Goal: Task Accomplishment & Management: Manage account settings

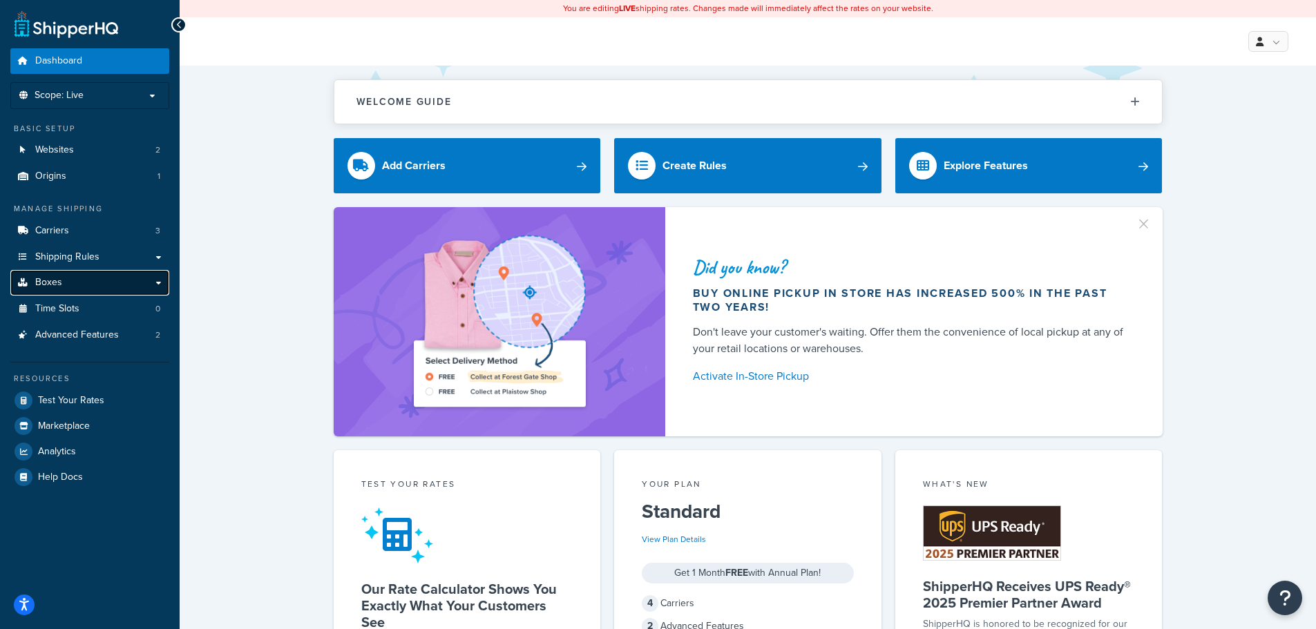
click at [58, 280] on span "Boxes" at bounding box center [48, 283] width 27 height 12
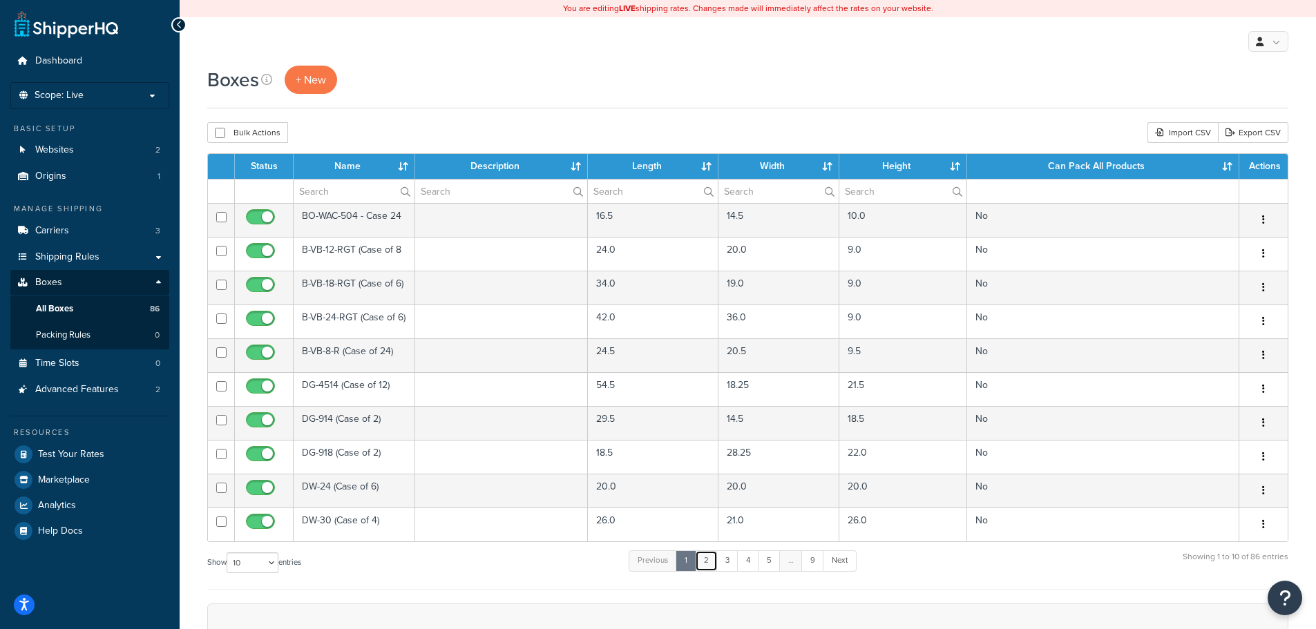
click at [712, 564] on link "2" at bounding box center [706, 561] width 23 height 21
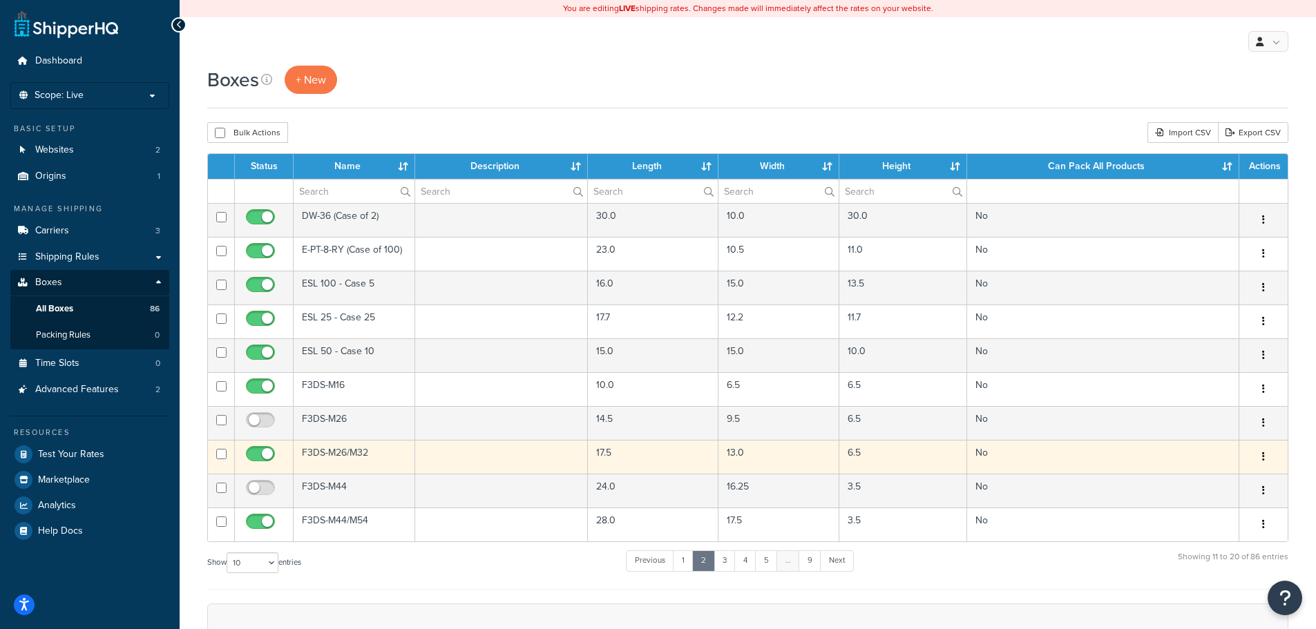
click at [1259, 457] on button "button" at bounding box center [1263, 457] width 19 height 22
click at [1218, 477] on link "Edit" at bounding box center [1217, 483] width 109 height 28
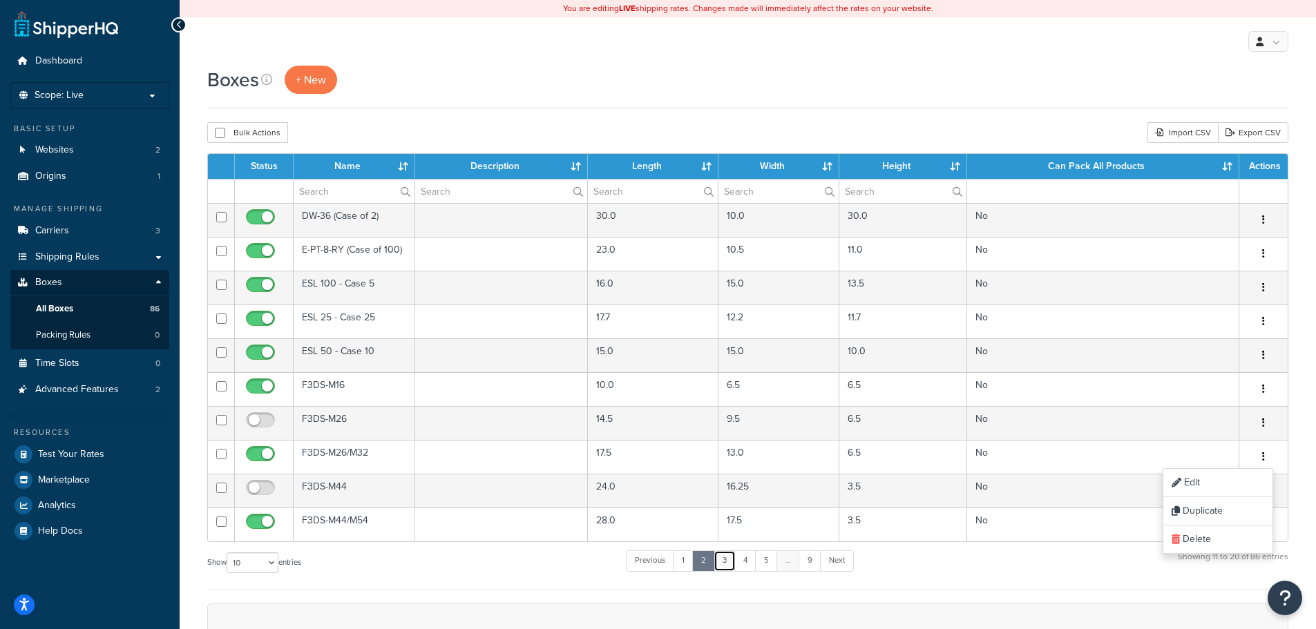
click at [730, 564] on link "3" at bounding box center [725, 561] width 22 height 21
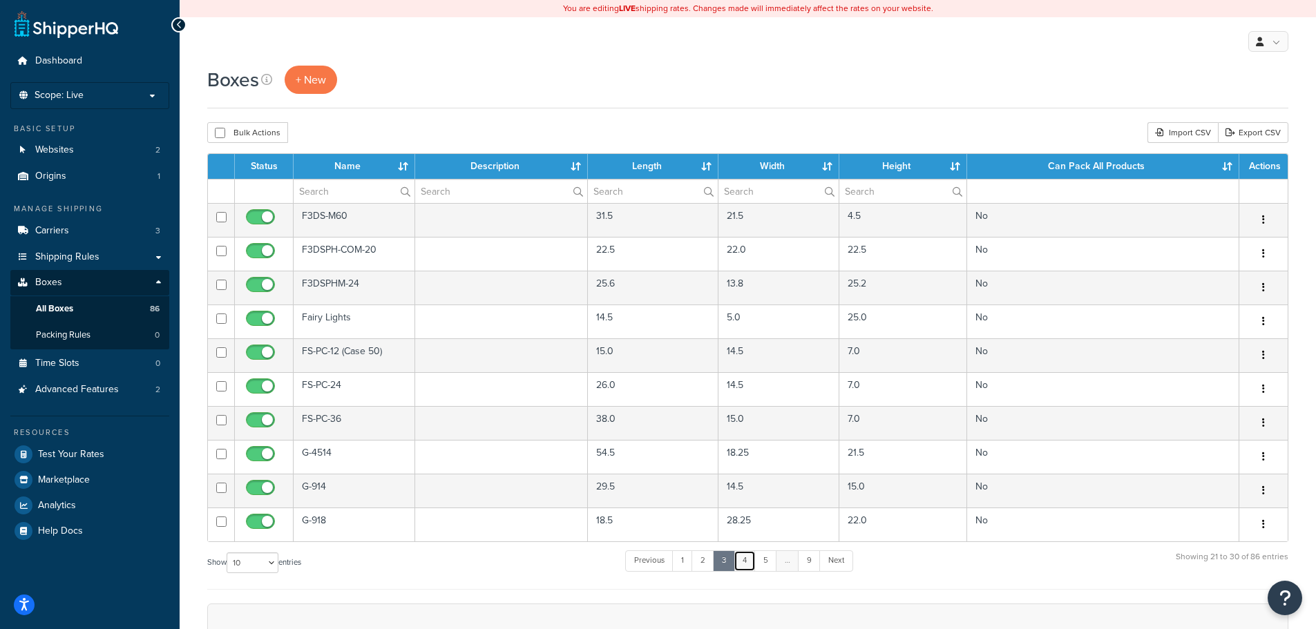
click at [747, 566] on link "4" at bounding box center [745, 561] width 22 height 21
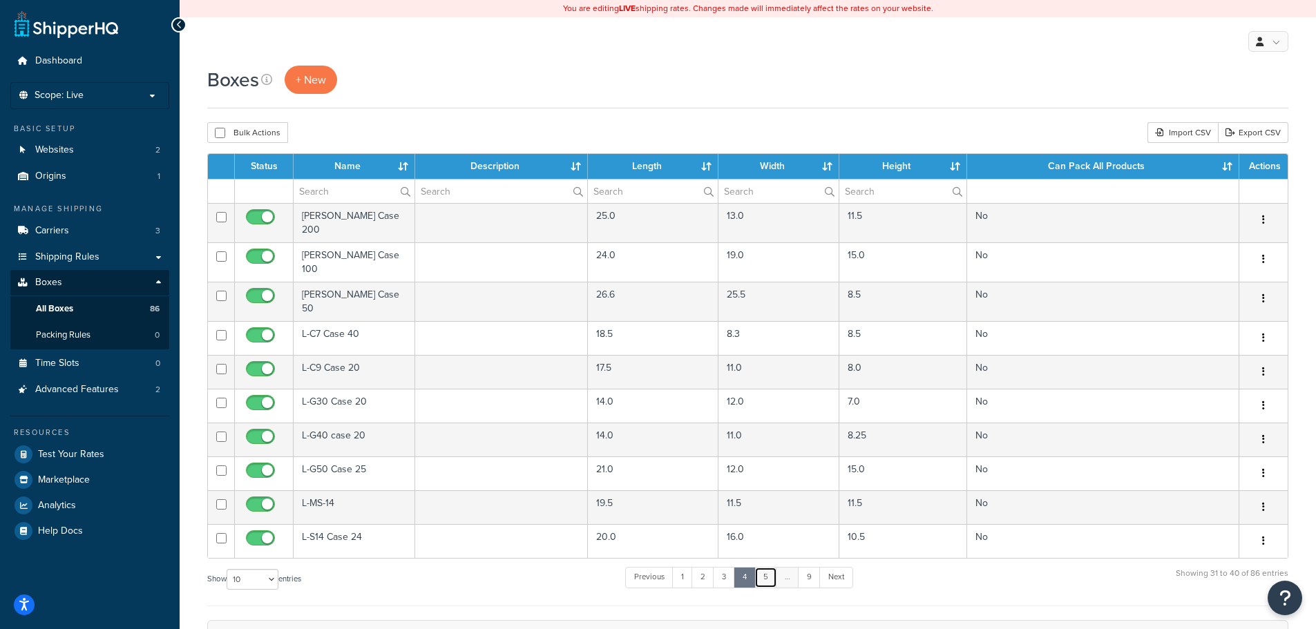
click at [767, 569] on link "5" at bounding box center [765, 577] width 23 height 21
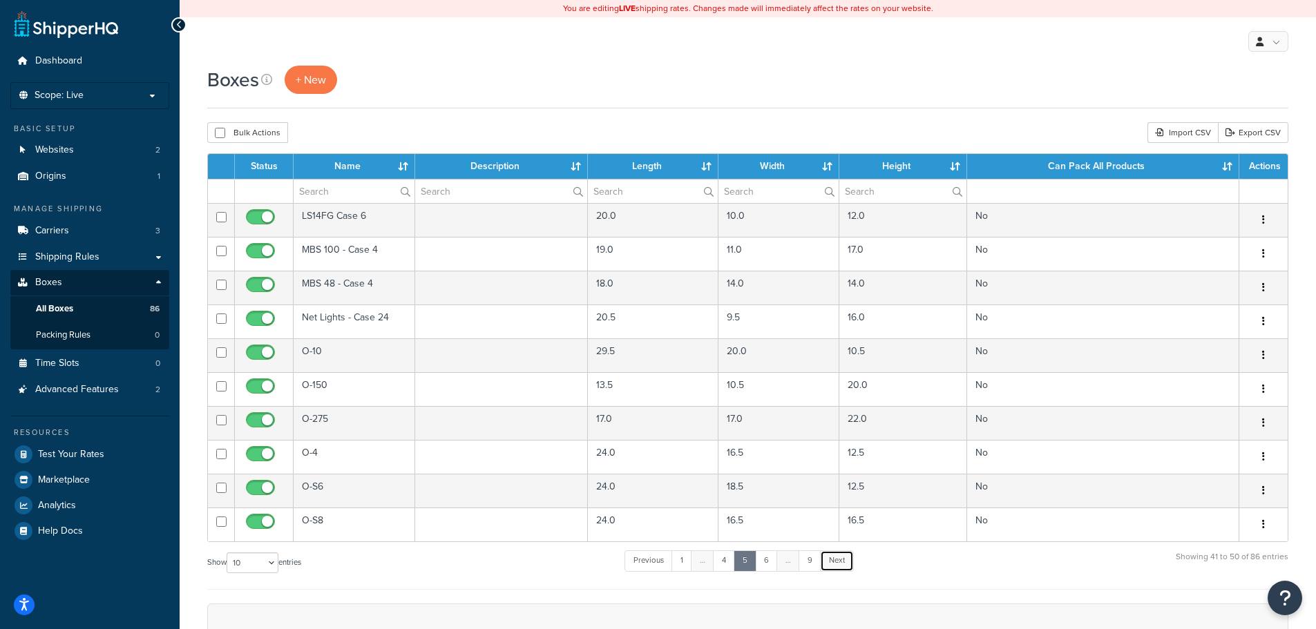
click at [836, 565] on link "Next" at bounding box center [837, 561] width 34 height 21
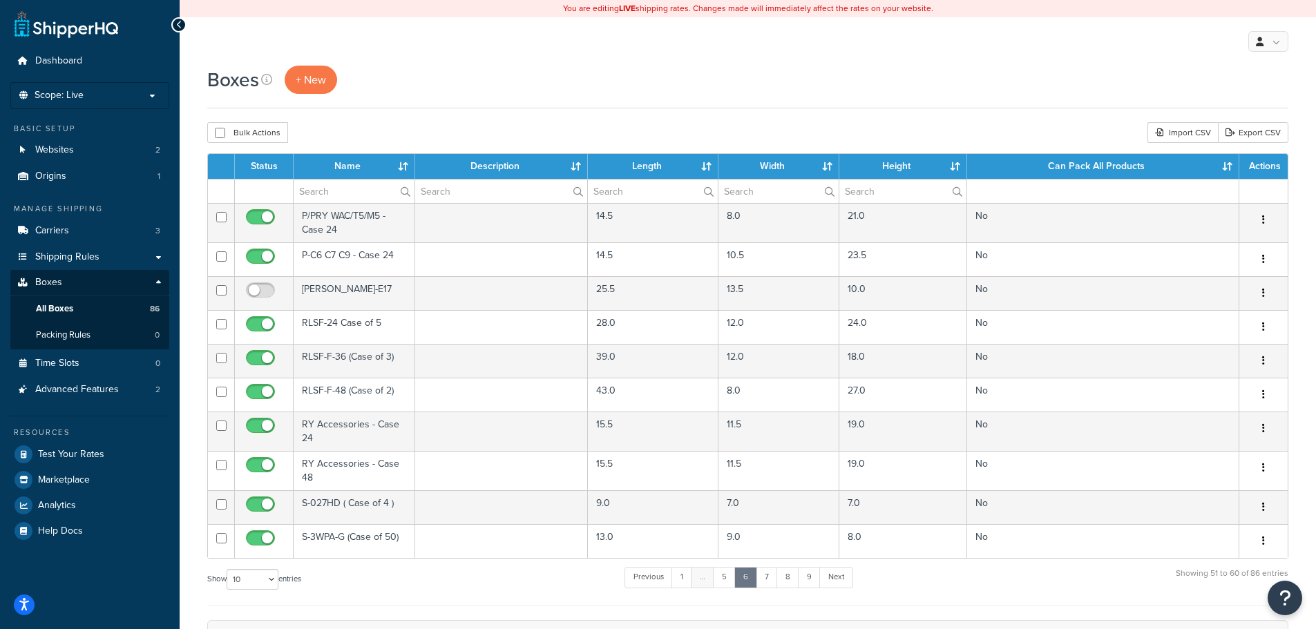
click at [839, 565] on div "Status Name Description Length Width Height Can Pack All Products Actions P/PRY…" at bounding box center [747, 379] width 1081 height 453
click at [773, 577] on link "7" at bounding box center [767, 577] width 22 height 21
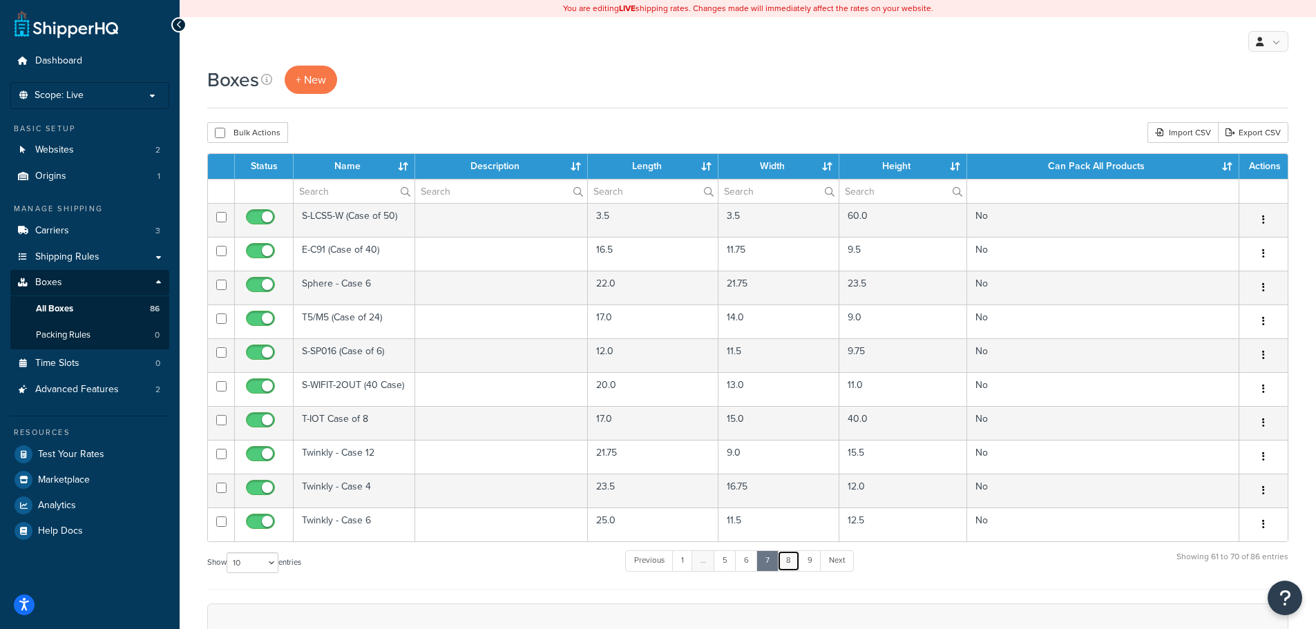
click at [793, 562] on link "8" at bounding box center [788, 561] width 23 height 21
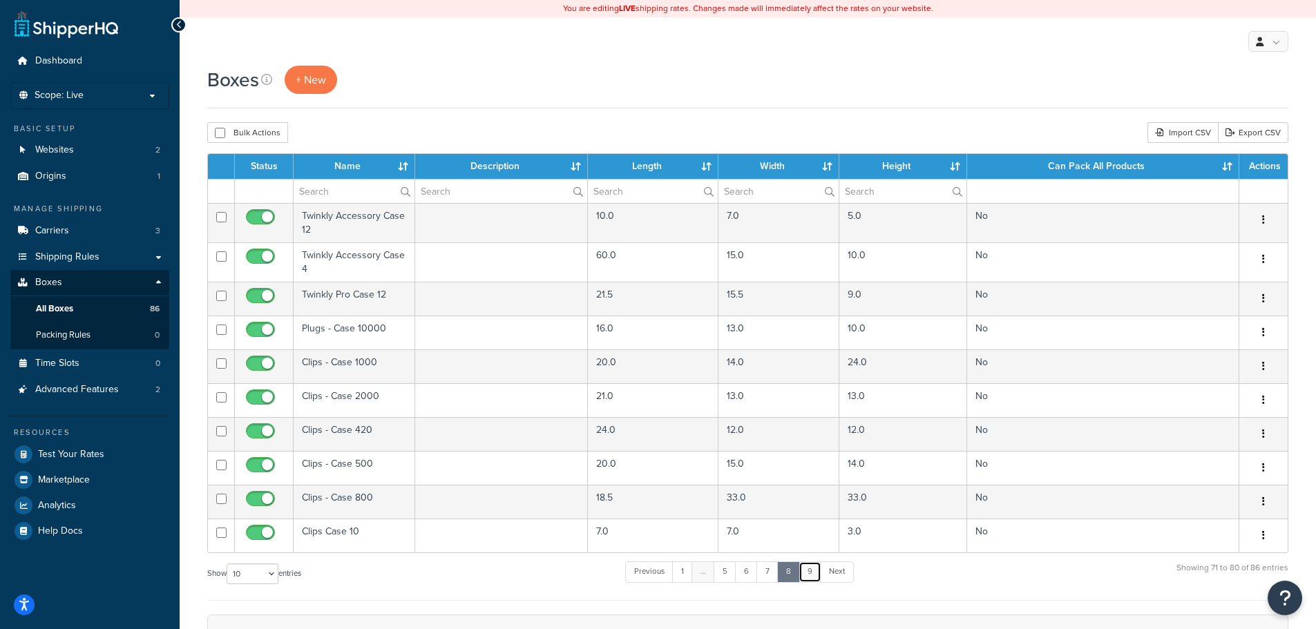
click at [815, 573] on link "9" at bounding box center [810, 572] width 23 height 21
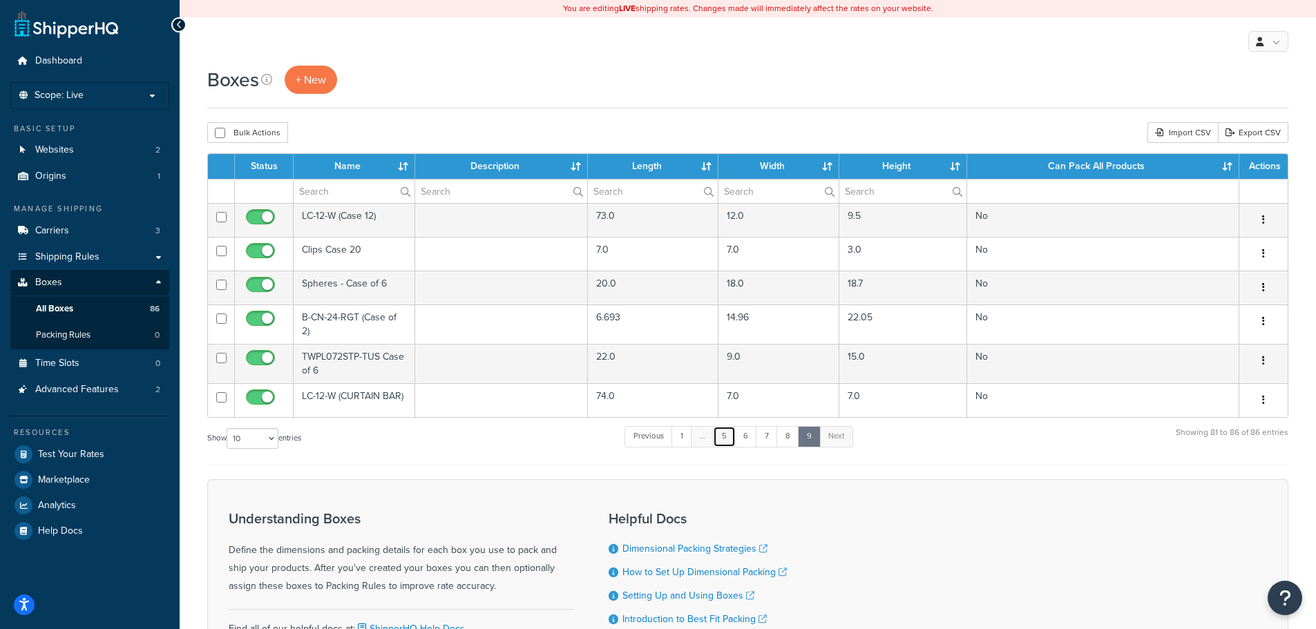
click at [722, 441] on link "5" at bounding box center [724, 436] width 23 height 21
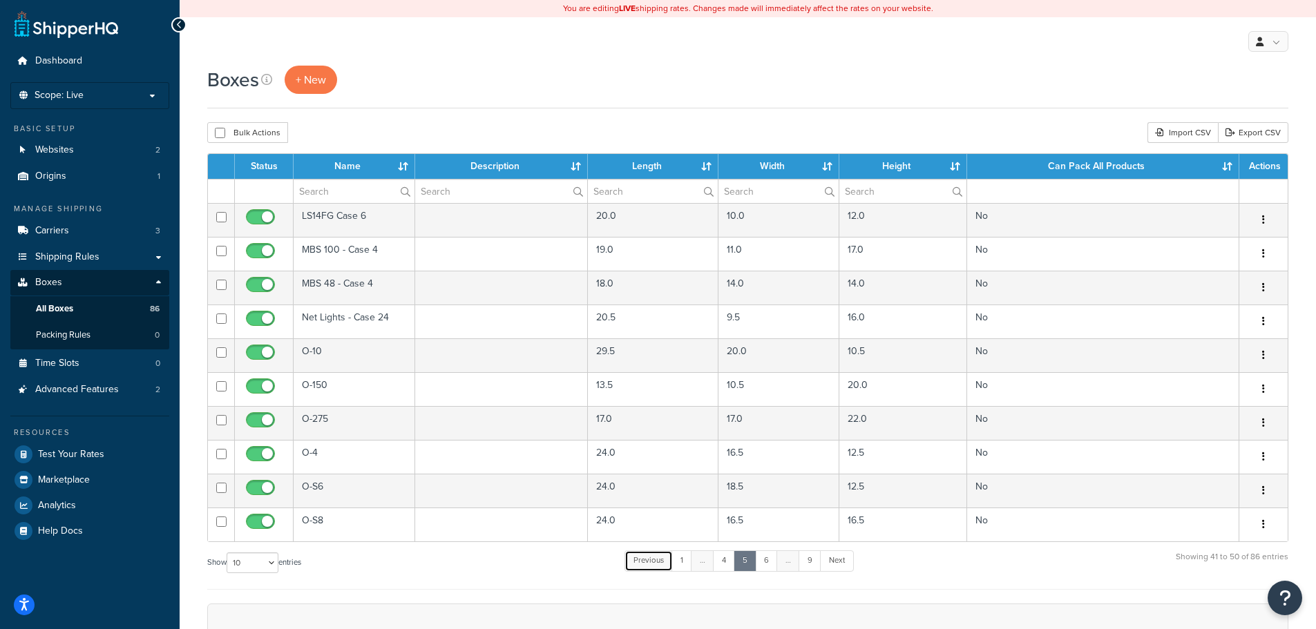
click at [648, 562] on link "Previous" at bounding box center [649, 561] width 48 height 21
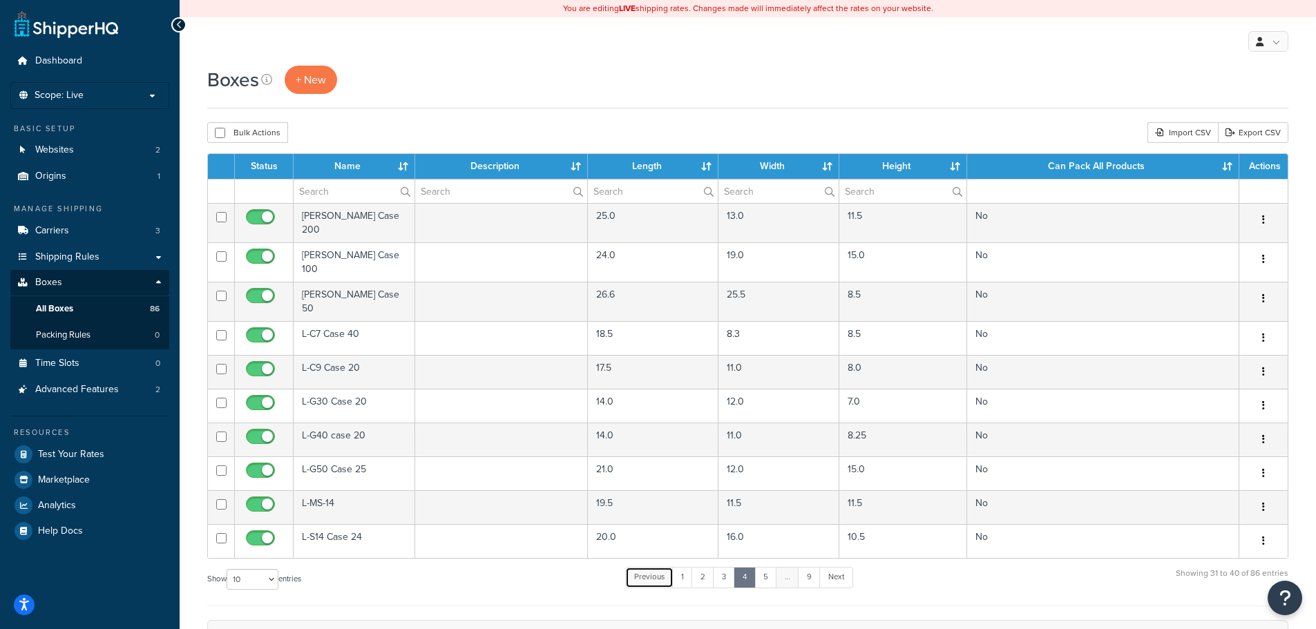
click at [649, 567] on link "Previous" at bounding box center [649, 577] width 48 height 21
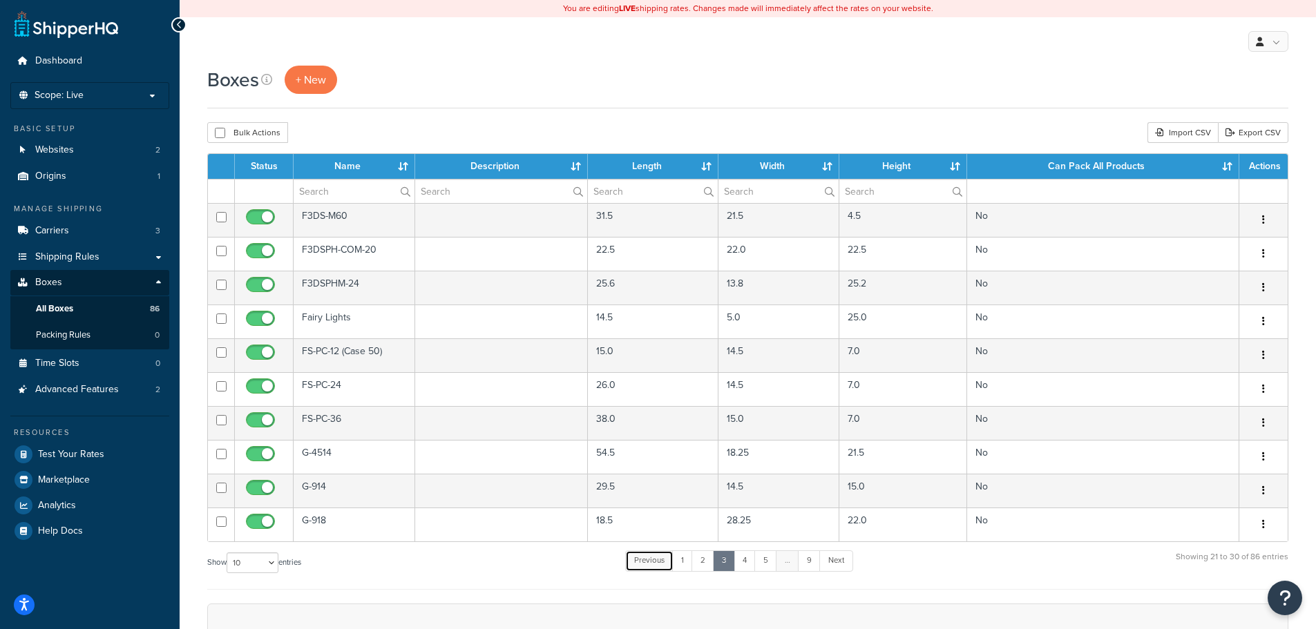
click at [649, 562] on link "Previous" at bounding box center [649, 561] width 48 height 21
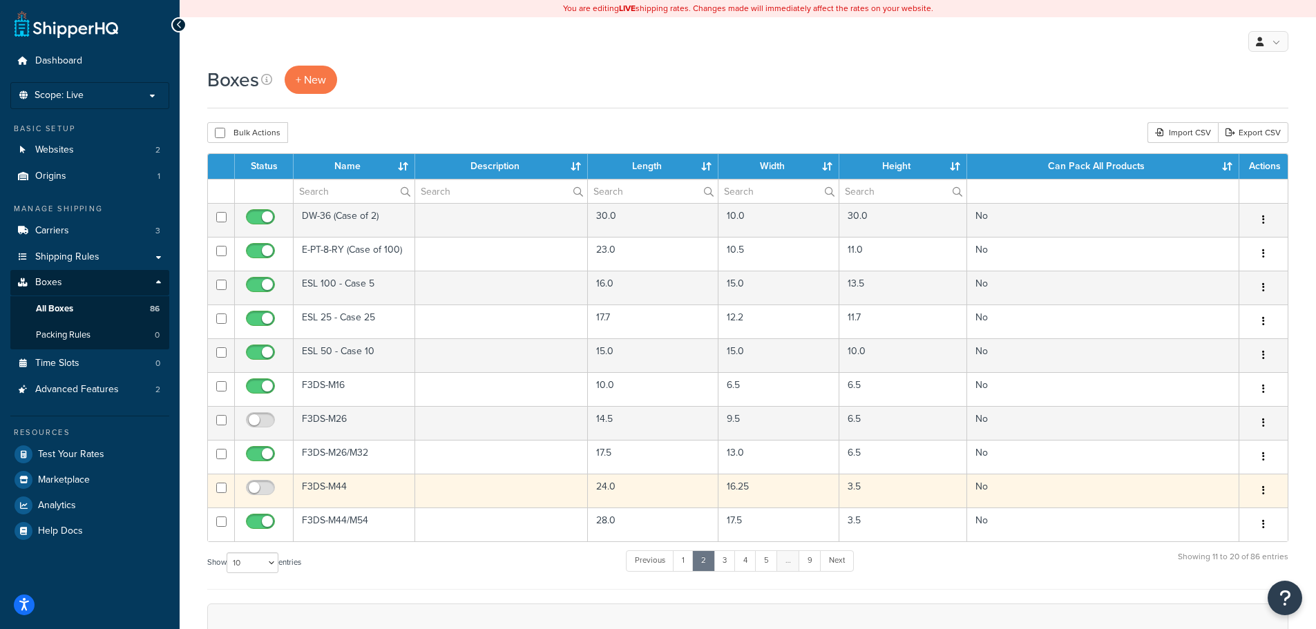
click at [374, 495] on td "F3DS-M44" at bounding box center [355, 491] width 122 height 34
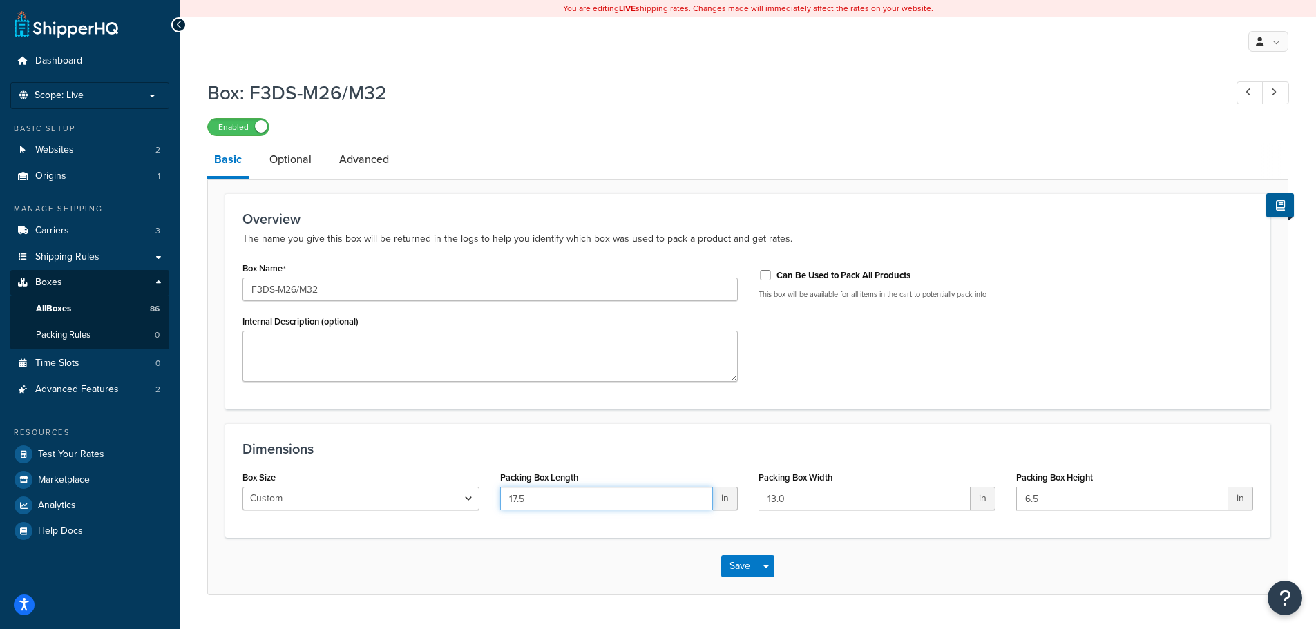
drag, startPoint x: 533, startPoint y: 496, endPoint x: 470, endPoint y: 489, distance: 63.2
click at [471, 489] on div "Box Size Custom USPS Small Flat Box USPS Medium Flat Box USPS Large Flat Box US…" at bounding box center [747, 494] width 1031 height 53
type input "33"
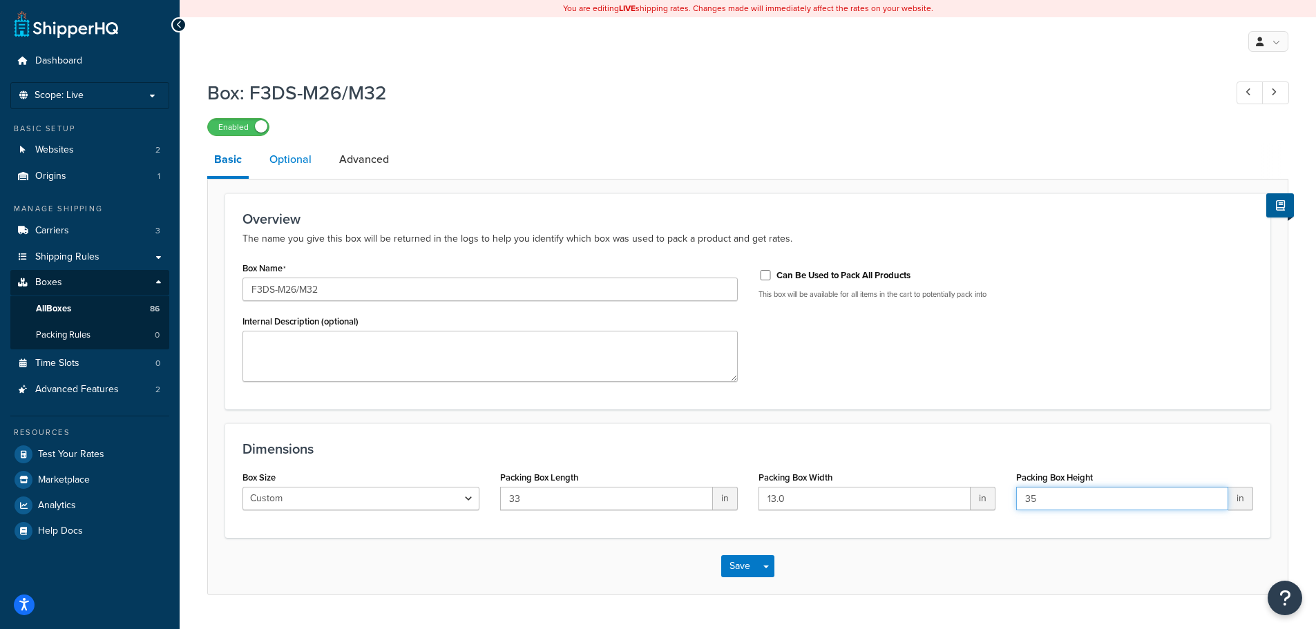
type input "35"
click at [281, 166] on link "Optional" at bounding box center [291, 159] width 56 height 33
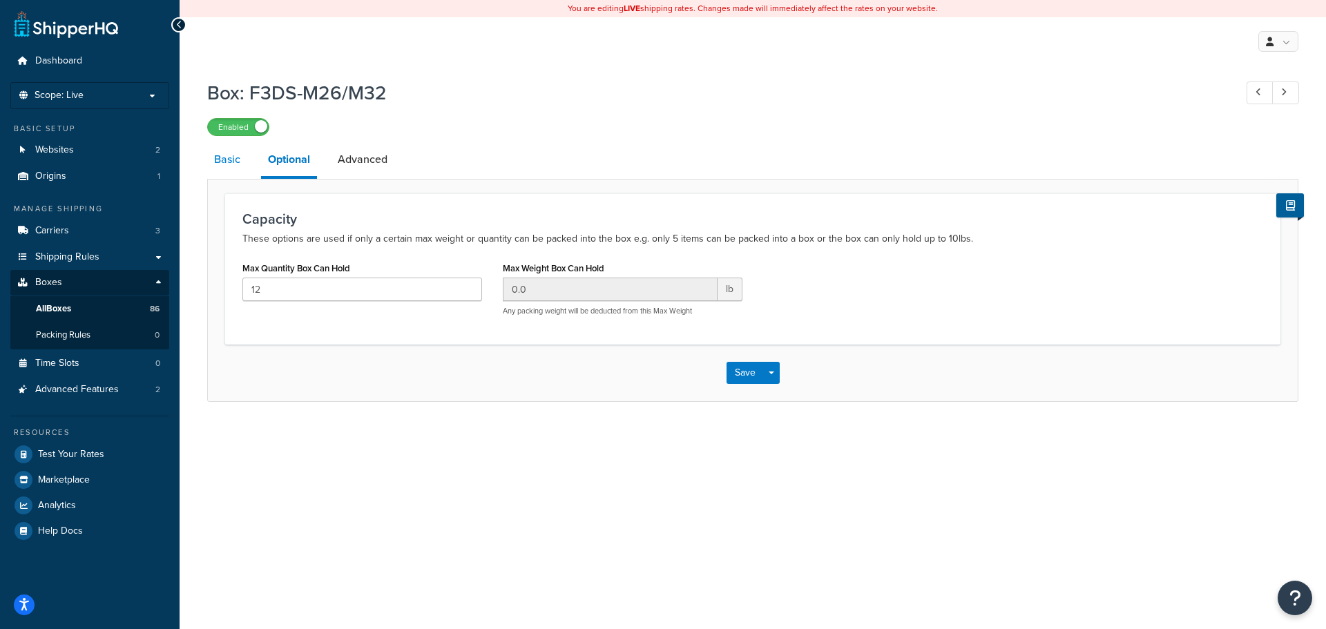
click at [225, 160] on link "Basic" at bounding box center [227, 159] width 40 height 33
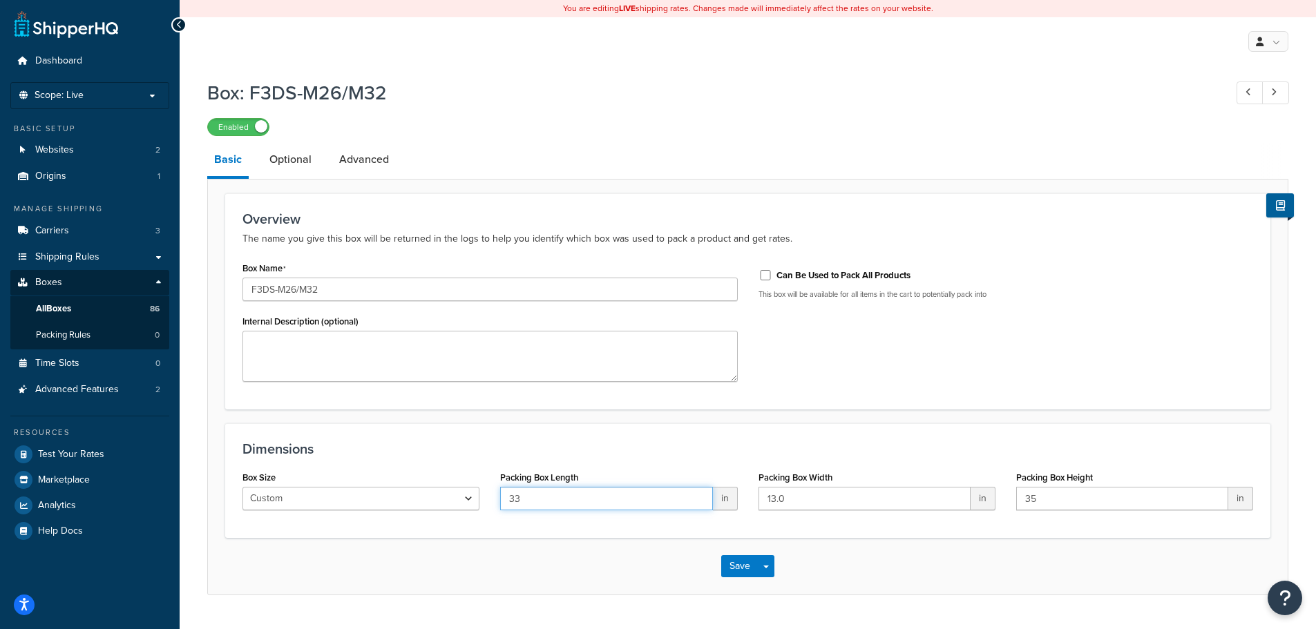
drag, startPoint x: 557, startPoint y: 495, endPoint x: 455, endPoint y: 494, distance: 102.2
click at [464, 495] on div "Box Size Custom USPS Small Flat Box USPS Medium Flat Box USPS Large Flat Box US…" at bounding box center [747, 494] width 1031 height 53
click at [299, 164] on link "Optional" at bounding box center [291, 159] width 56 height 33
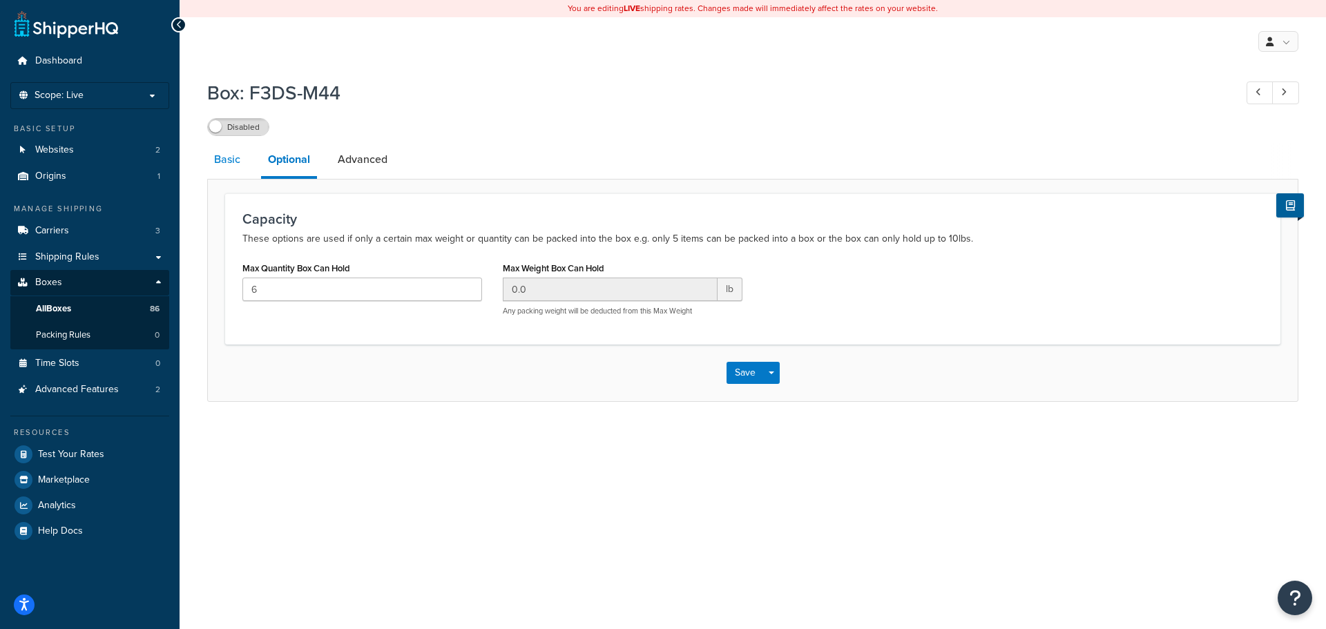
click at [236, 160] on link "Basic" at bounding box center [227, 159] width 40 height 33
click at [85, 304] on link "All Boxes 86" at bounding box center [89, 309] width 159 height 26
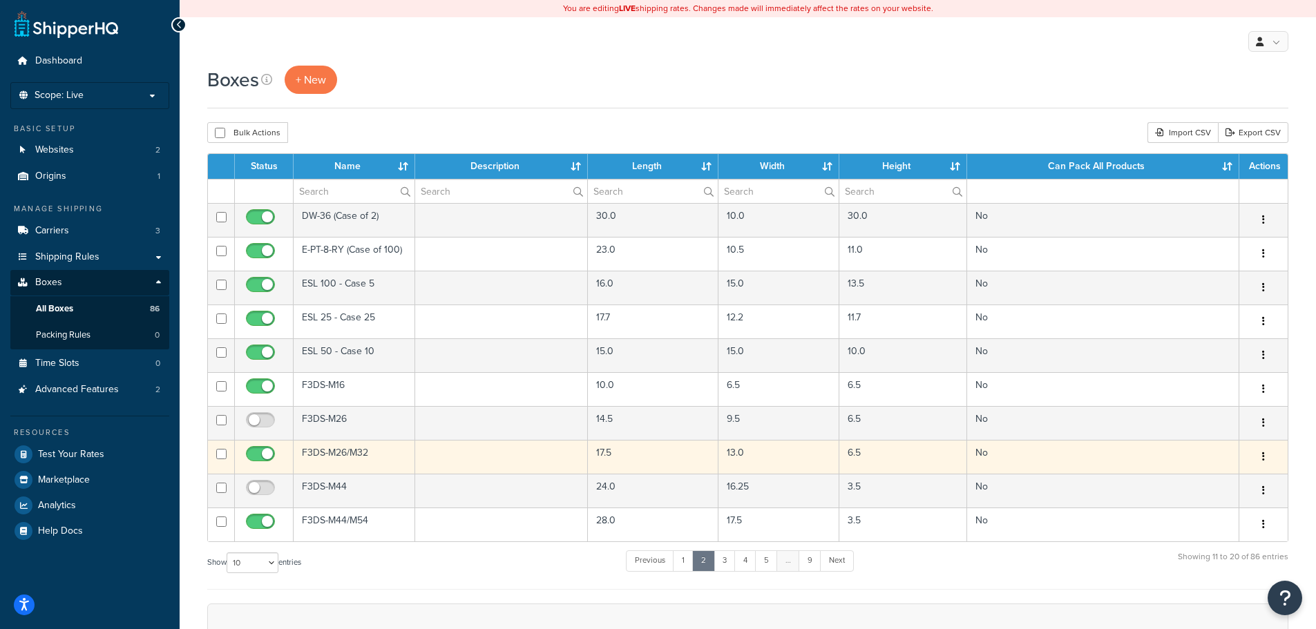
click at [365, 456] on td "F3DS-M26/M32" at bounding box center [355, 457] width 122 height 34
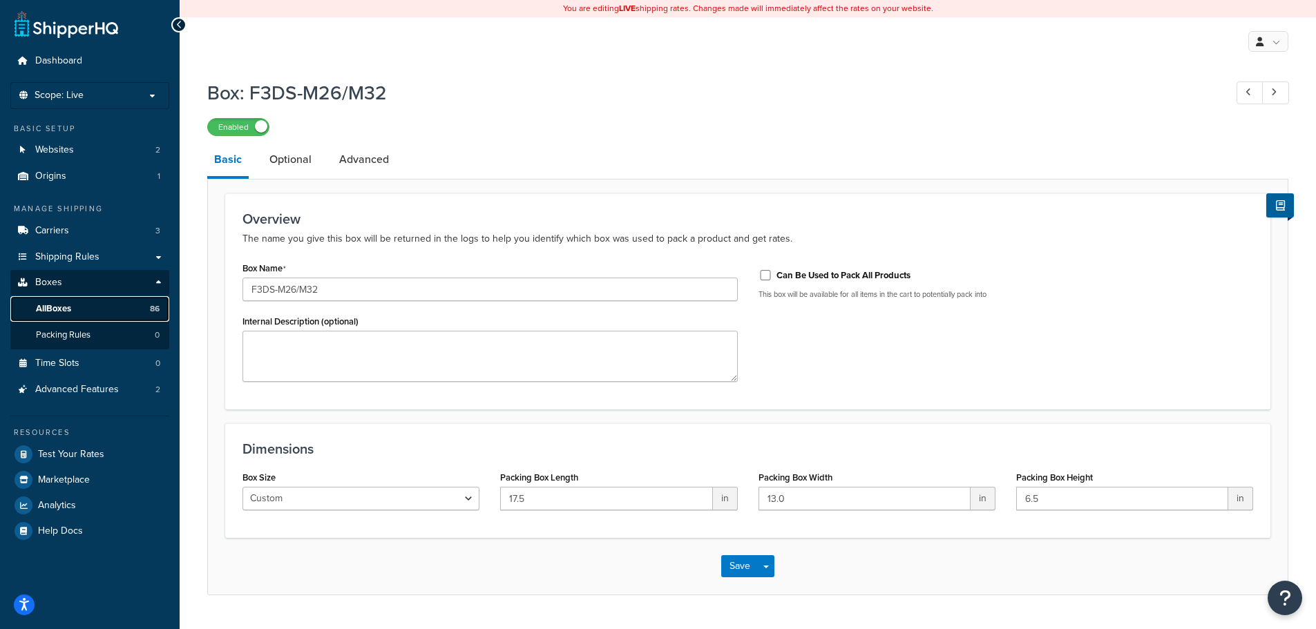
click at [52, 309] on span "All Boxes" at bounding box center [53, 309] width 35 height 12
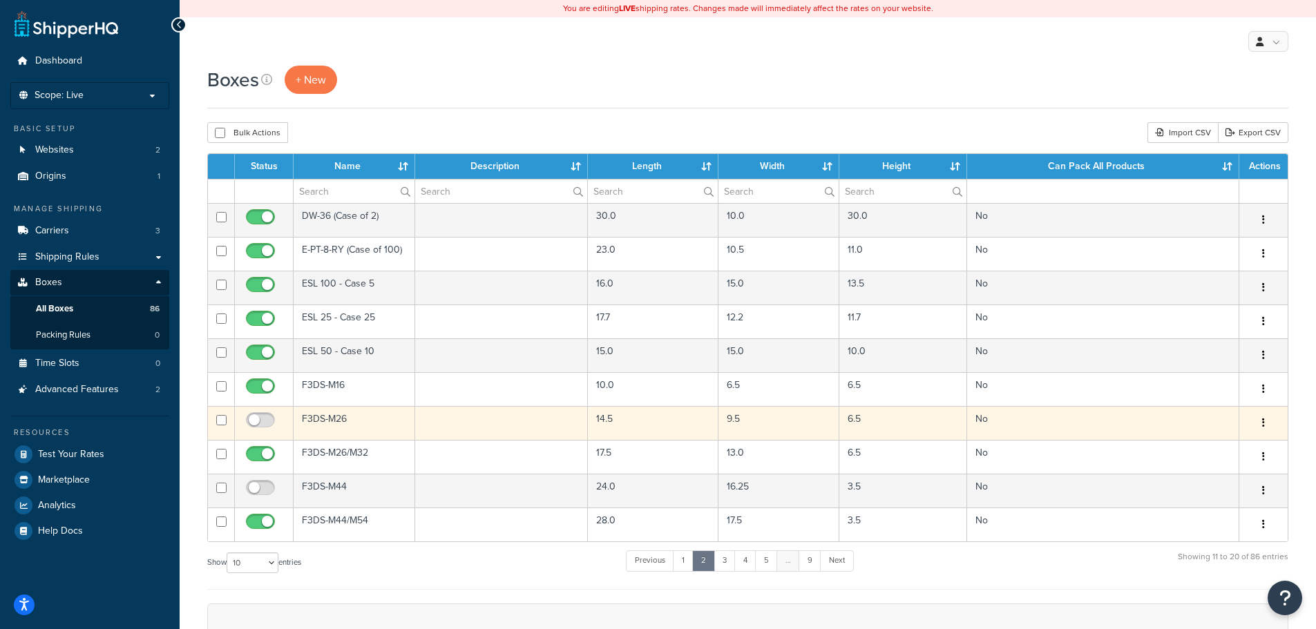
click at [342, 424] on td "F3DS-M26" at bounding box center [355, 423] width 122 height 34
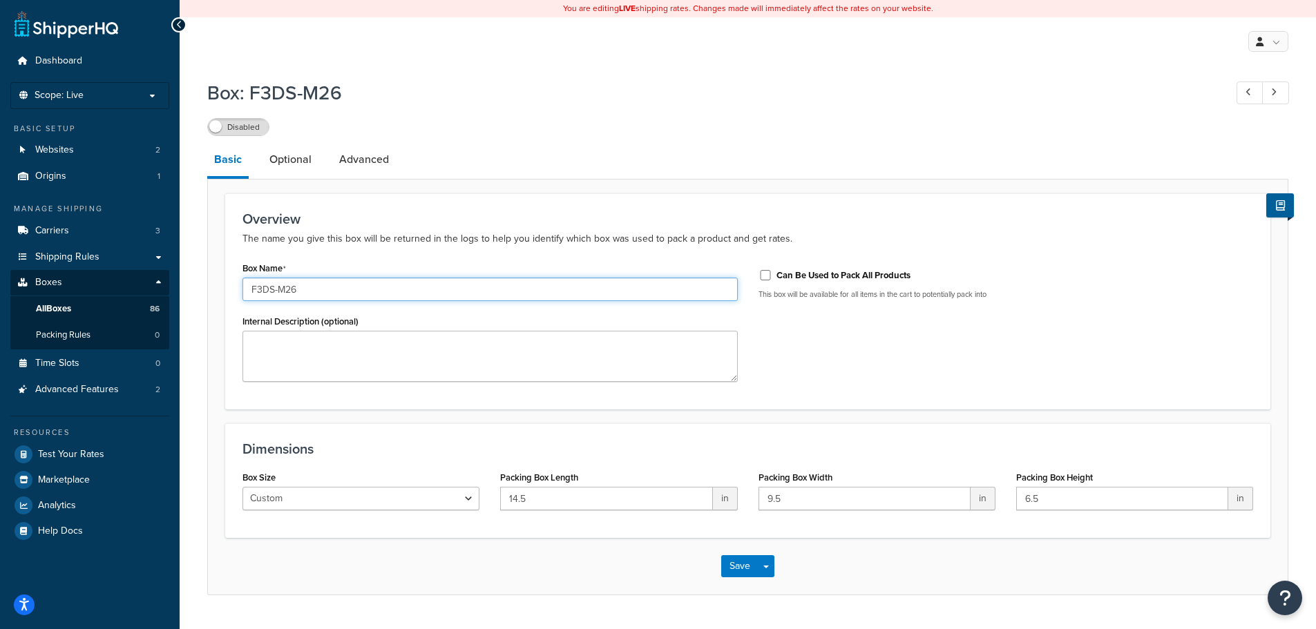
drag, startPoint x: 301, startPoint y: 292, endPoint x: 278, endPoint y: 294, distance: 23.6
click at [278, 294] on input "F3DS-M26" at bounding box center [489, 289] width 495 height 23
type input "F3DS-32"
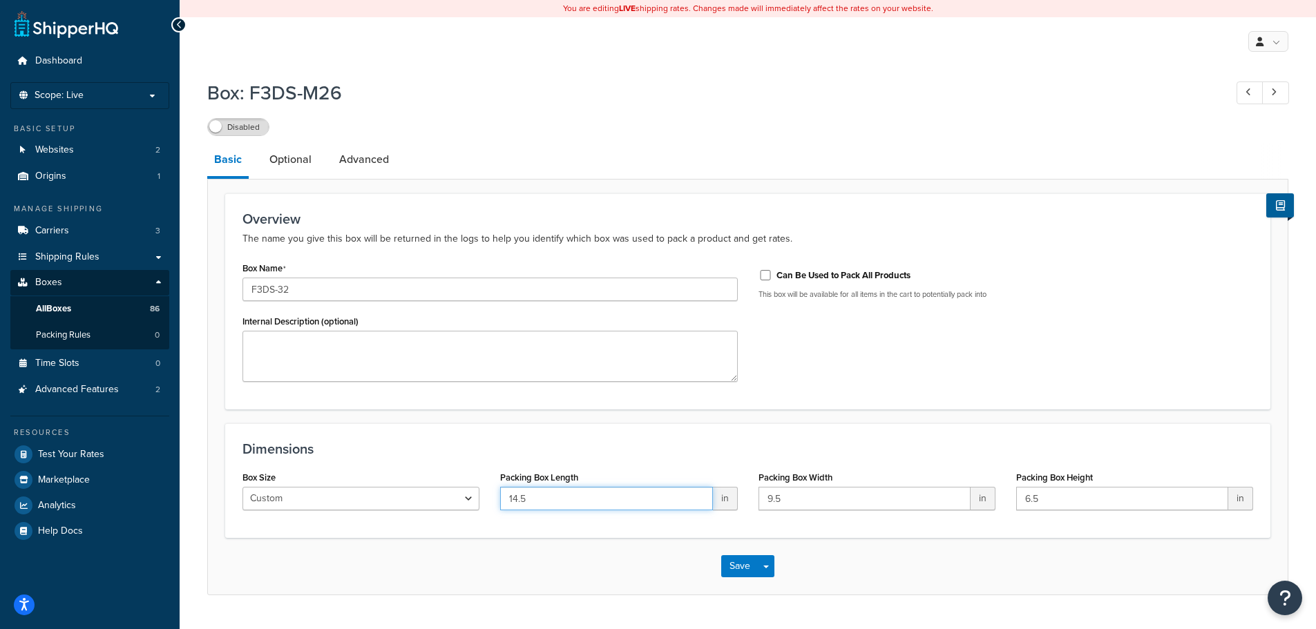
drag, startPoint x: 598, startPoint y: 494, endPoint x: 461, endPoint y: 494, distance: 137.5
click at [461, 494] on div "Box Size Custom USPS Small Flat Box USPS Medium Flat Box USPS Large Flat Box US…" at bounding box center [747, 494] width 1031 height 53
type input "33"
type input "9"
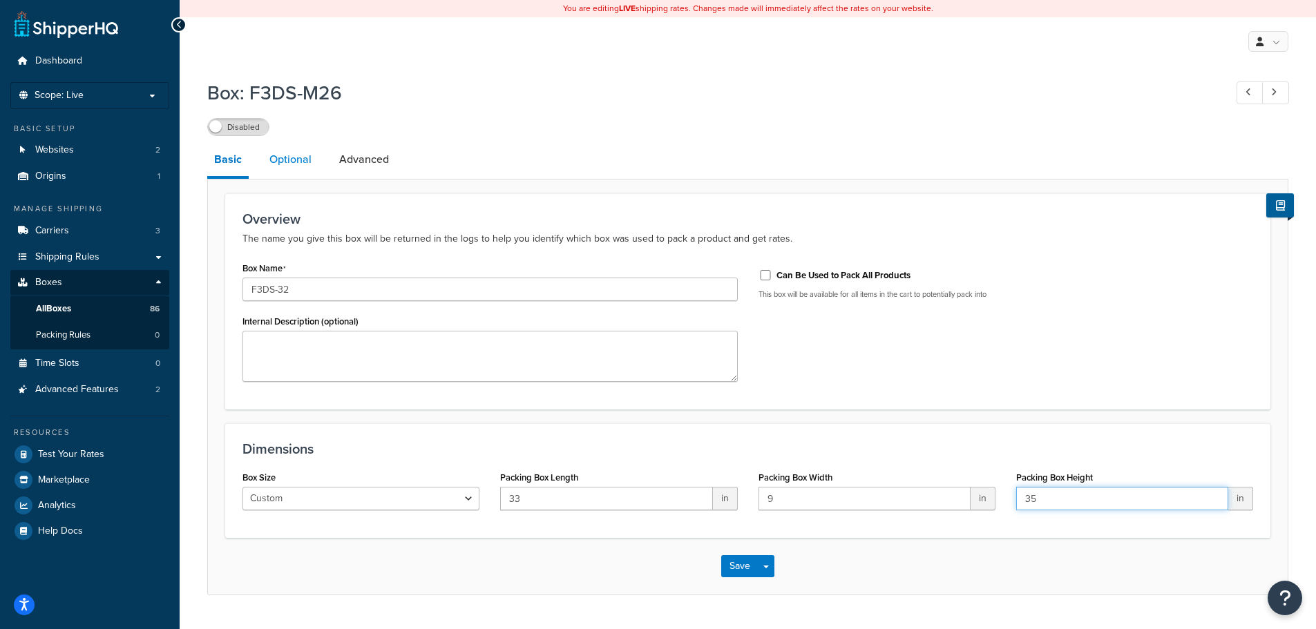
type input "35"
click at [286, 151] on link "Optional" at bounding box center [291, 159] width 56 height 33
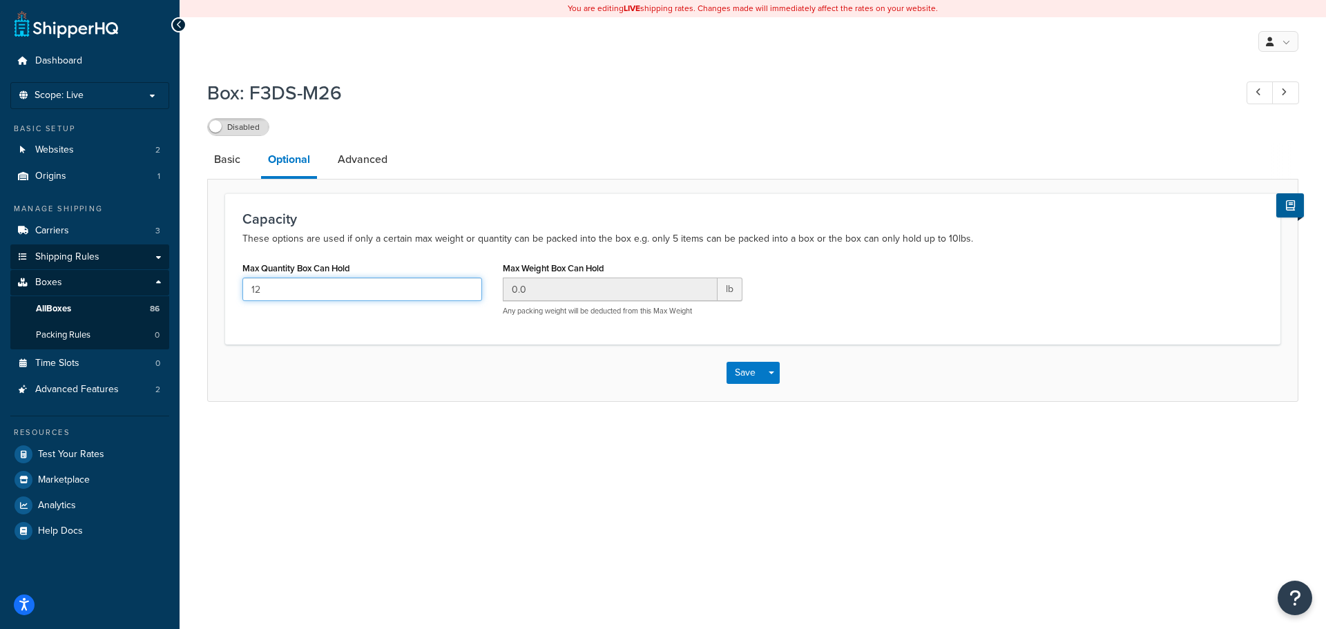
drag, startPoint x: 280, startPoint y: 294, endPoint x: 122, endPoint y: 265, distance: 160.8
click at [191, 289] on div "Box: F3DS-M26 Disabled Basic Optional Advanced Capacity These options are used …" at bounding box center [753, 255] width 1147 height 364
type input "2"
click at [368, 166] on link "Advanced" at bounding box center [363, 159] width 64 height 33
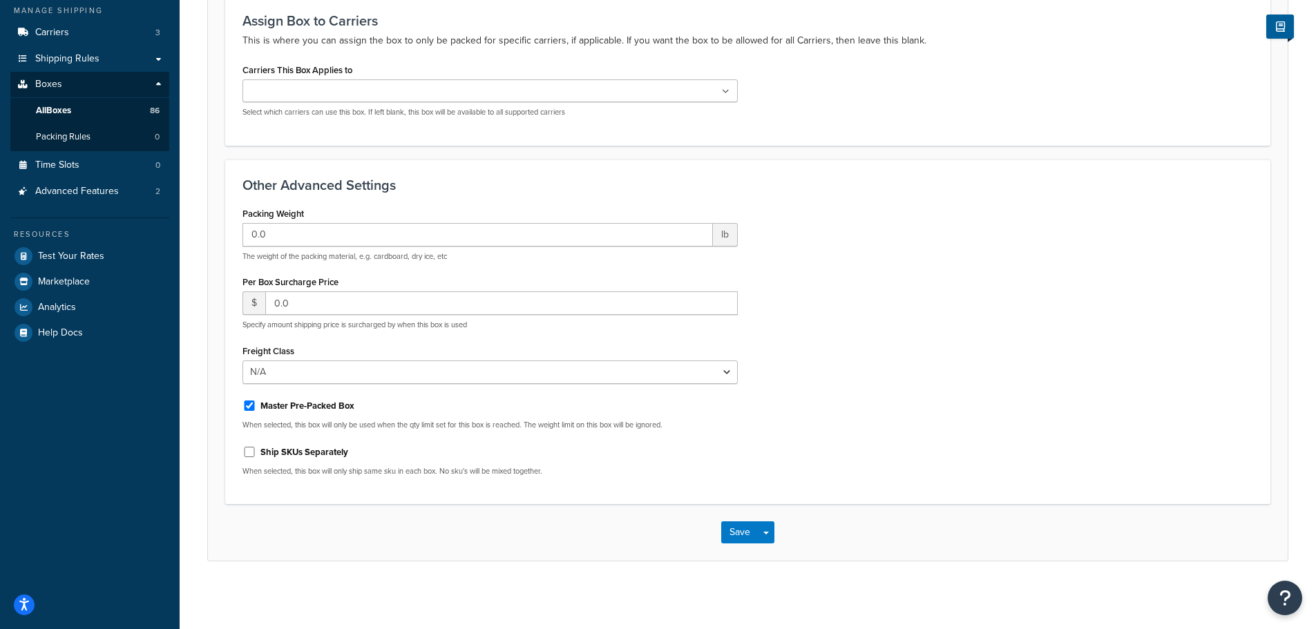
scroll to position [200, 0]
click at [739, 531] on button "Save" at bounding box center [739, 531] width 37 height 22
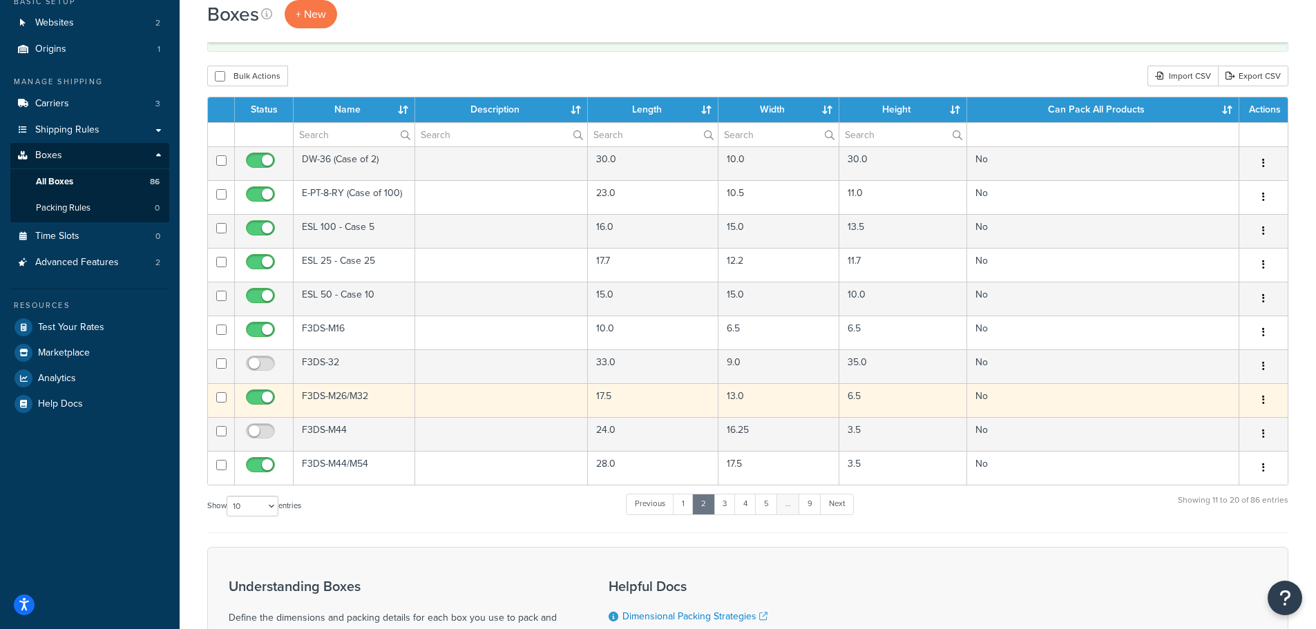
scroll to position [138, 0]
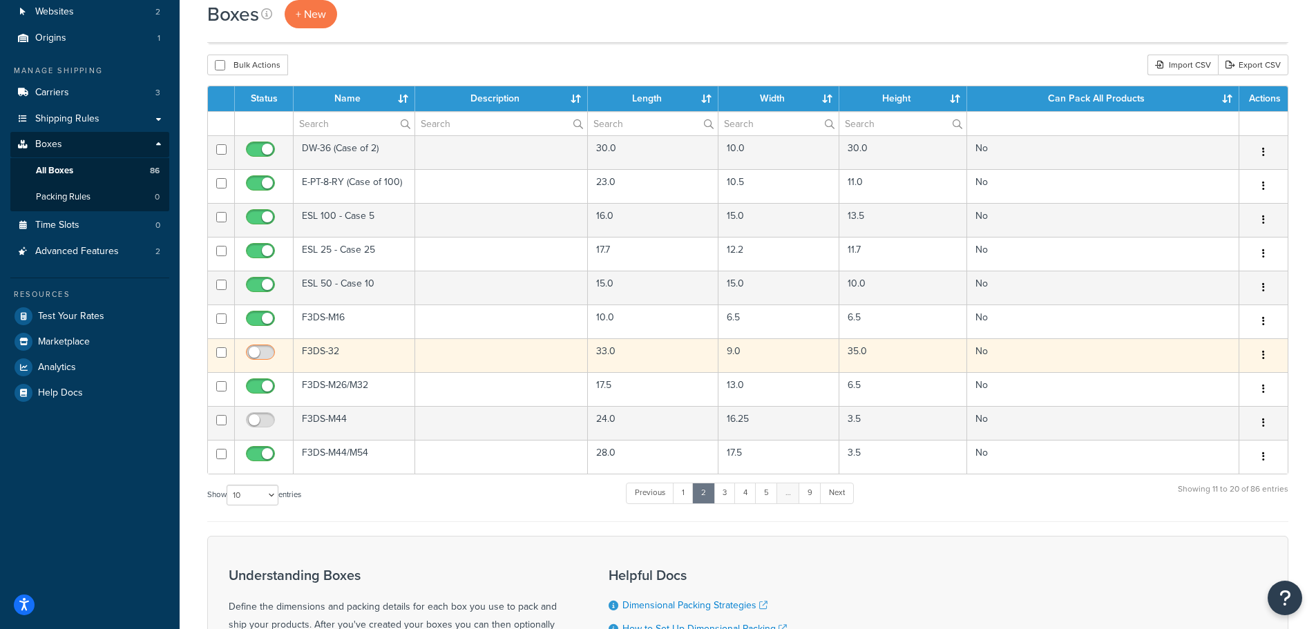
click at [263, 353] on input "checkbox" at bounding box center [262, 355] width 38 height 17
checkbox input "true"
click at [332, 360] on td "F3DS-32" at bounding box center [355, 356] width 122 height 34
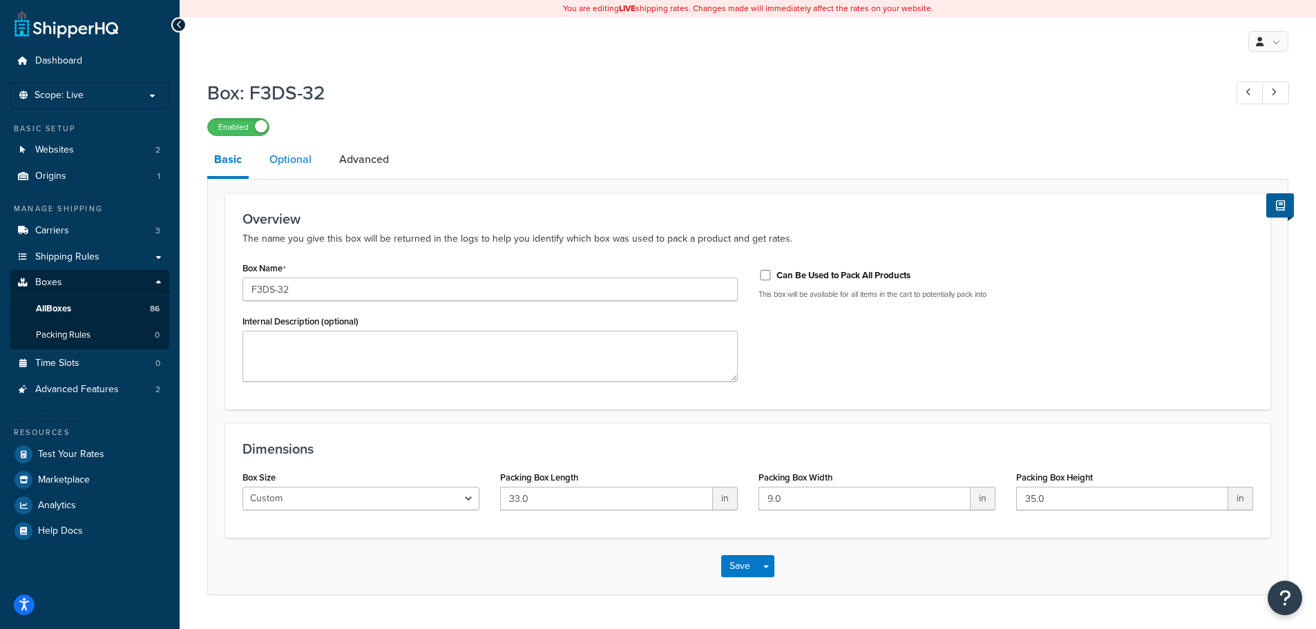
click at [271, 147] on link "Optional" at bounding box center [291, 159] width 56 height 33
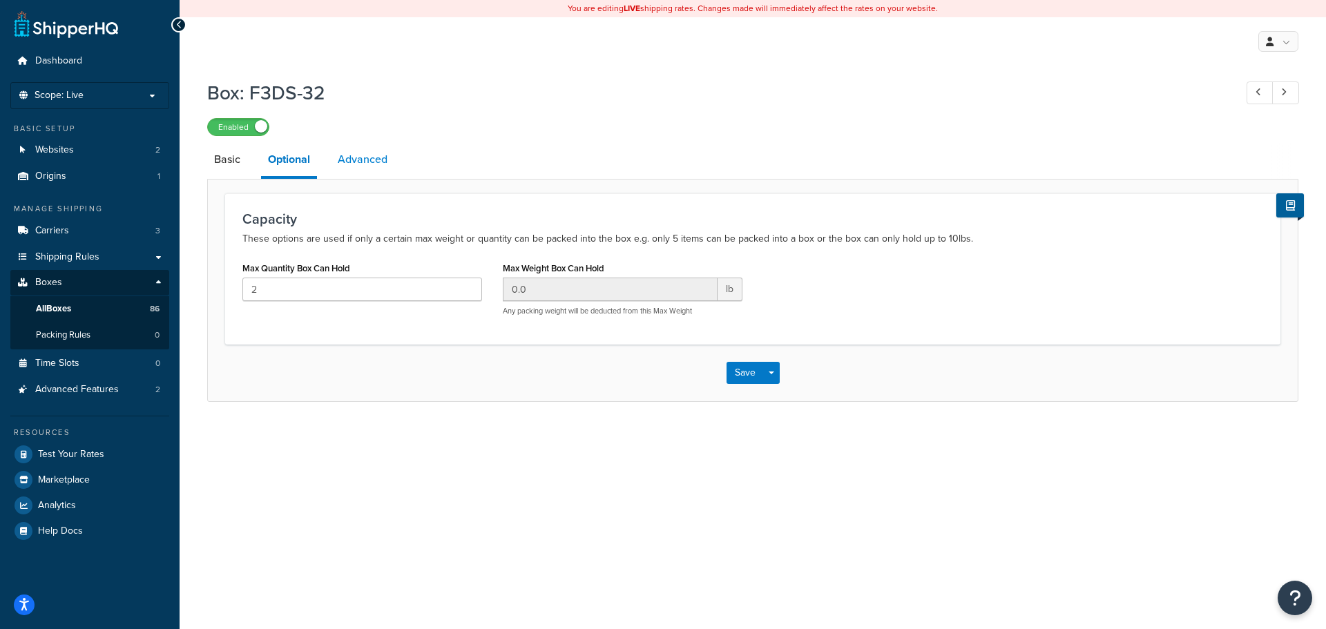
click at [367, 166] on link "Advanced" at bounding box center [363, 159] width 64 height 33
